Goal: Task Accomplishment & Management: Manage account settings

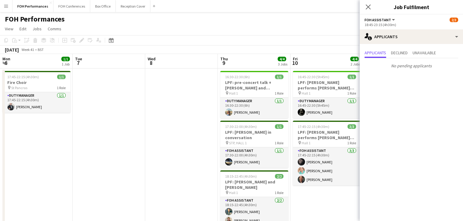
scroll to position [0, 145]
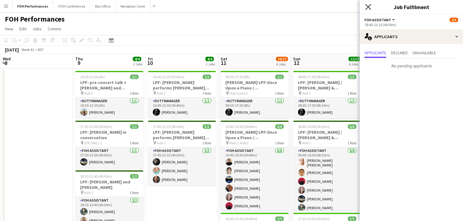
click at [368, 8] on icon "Close pop-in" at bounding box center [368, 7] width 6 height 6
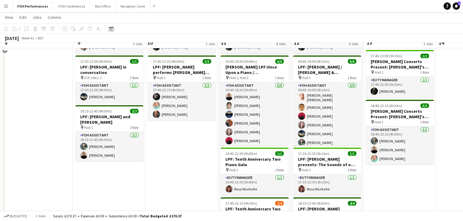
scroll to position [0, 0]
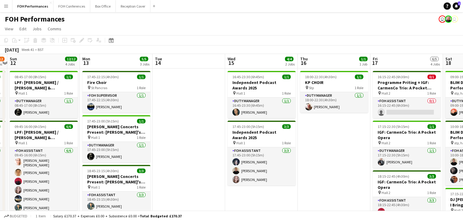
drag, startPoint x: 299, startPoint y: 126, endPoint x: 195, endPoint y: 91, distance: 110.0
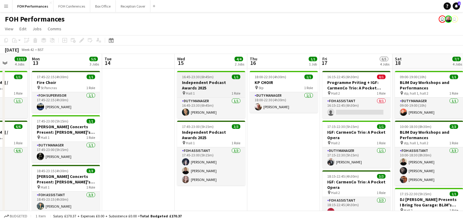
scroll to position [0, 275]
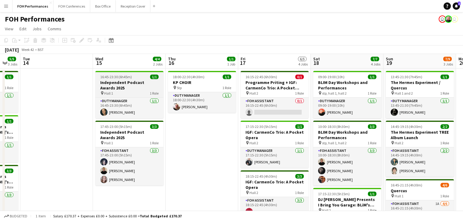
drag, startPoint x: 220, startPoint y: 103, endPoint x: 101, endPoint y: 86, distance: 120.6
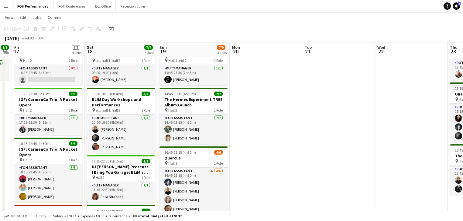
scroll to position [0, 223]
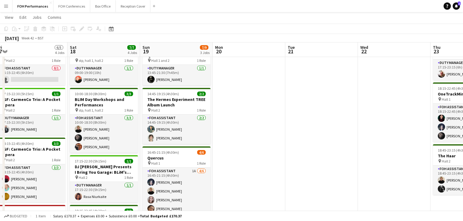
drag, startPoint x: 153, startPoint y: 106, endPoint x: 138, endPoint y: 101, distance: 15.4
click at [136, 101] on app-calendar-viewport "Tue 14 Wed 15 4/4 2 Jobs Thu 16 1/1 1 Job Fri 17 6/5 4 Jobs Sat 18 7/7 4 Jobs S…" at bounding box center [231, 192] width 463 height 402
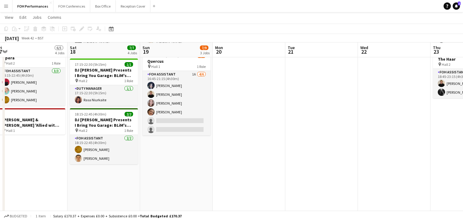
scroll to position [129, 0]
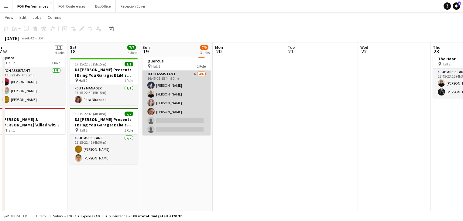
click at [179, 122] on app-card-role "FOH Assistant 1A [DATE] 16:45-21:15 (4h30m) [PERSON_NAME] [PERSON_NAME] [PERSON…" at bounding box center [176, 103] width 68 height 65
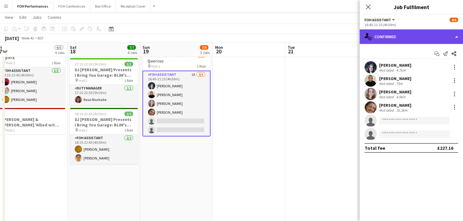
click at [397, 34] on div "single-neutral-actions-check-2 Confirmed" at bounding box center [411, 36] width 103 height 15
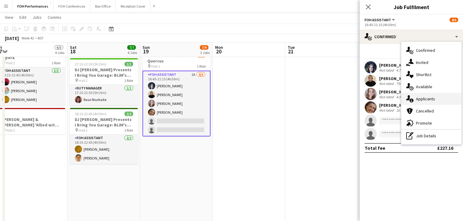
click at [430, 103] on div "single-neutral-actions-information Applicants" at bounding box center [431, 99] width 60 height 12
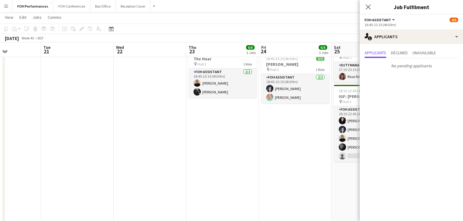
drag, startPoint x: 318, startPoint y: 104, endPoint x: 87, endPoint y: 61, distance: 235.7
click at [67, 63] on app-calendar-viewport "Sat 18 7/7 4 Jobs Sun 19 7/9 3 Jobs Mon 20 Tue 21 Wed 22 Thu 23 6/6 3 Jobs Fri …" at bounding box center [231, 95] width 463 height 402
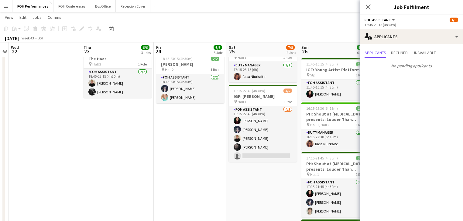
scroll to position [0, 175]
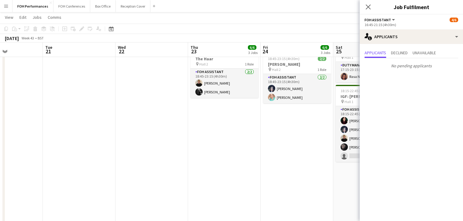
drag, startPoint x: 234, startPoint y: 96, endPoint x: 98, endPoint y: 83, distance: 136.1
click at [98, 83] on app-calendar-viewport "Sat 18 7/7 4 Jobs Sun 19 7/9 3 Jobs Mon 20 Tue 21 Wed 22 Thu 23 6/6 3 Jobs Fri …" at bounding box center [231, 95] width 463 height 402
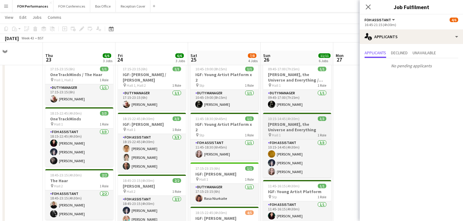
scroll to position [0, 0]
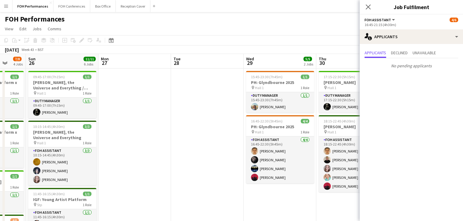
drag, startPoint x: 307, startPoint y: 120, endPoint x: 73, endPoint y: 108, distance: 234.7
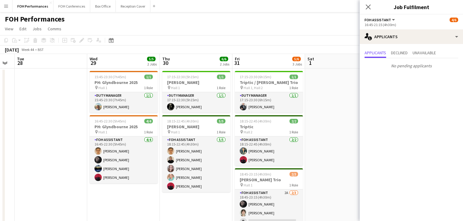
scroll to position [0, 244]
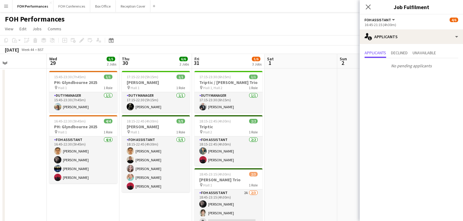
drag, startPoint x: 109, startPoint y: 125, endPoint x: -10, endPoint y: 92, distance: 122.8
click at [0, 92] on html "Menu Boards Boards Boards All jobs Status Workforce Workforce My Workforce Recr…" at bounding box center [231, 218] width 463 height 437
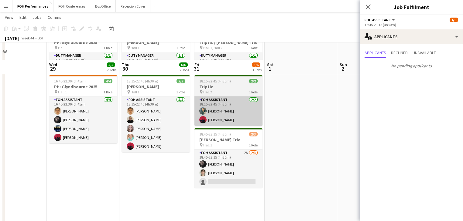
scroll to position [65, 0]
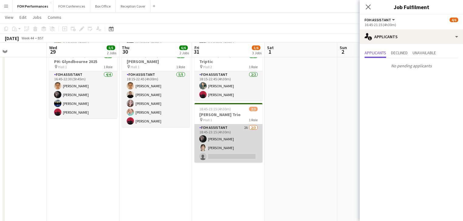
click at [232, 141] on app-card-role "FOH Assistant 2A [DATE] 18:45-23:15 (4h30m) [PERSON_NAME] [PERSON_NAME] single-…" at bounding box center [228, 143] width 68 height 38
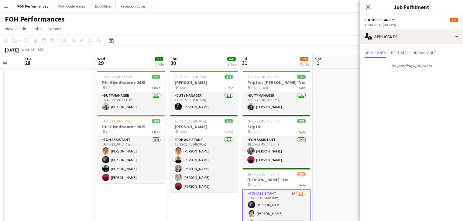
scroll to position [0, 231]
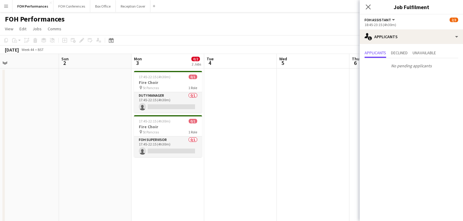
drag, startPoint x: 275, startPoint y: 141, endPoint x: 10, endPoint y: 96, distance: 268.9
click at [0, 96] on html "Menu Boards Boards Boards All jobs Status Workforce Workforce My Workforce Recr…" at bounding box center [231, 218] width 463 height 437
